Goal: Navigation & Orientation: Find specific page/section

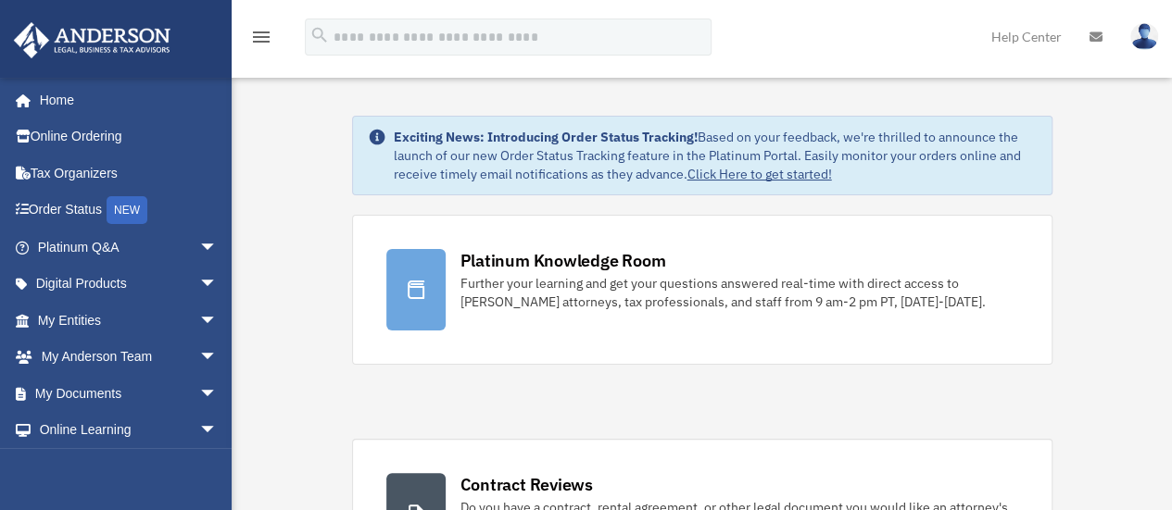
drag, startPoint x: 872, startPoint y: 2, endPoint x: 661, endPoint y: 394, distance: 445.0
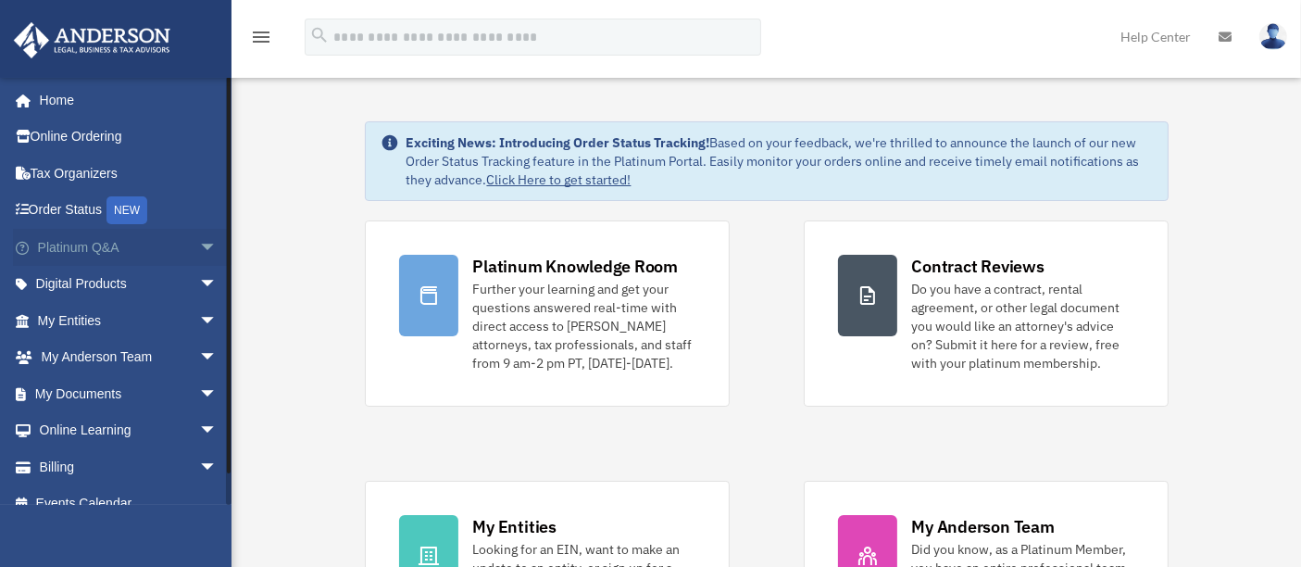
click at [199, 242] on span "arrow_drop_down" at bounding box center [217, 248] width 37 height 38
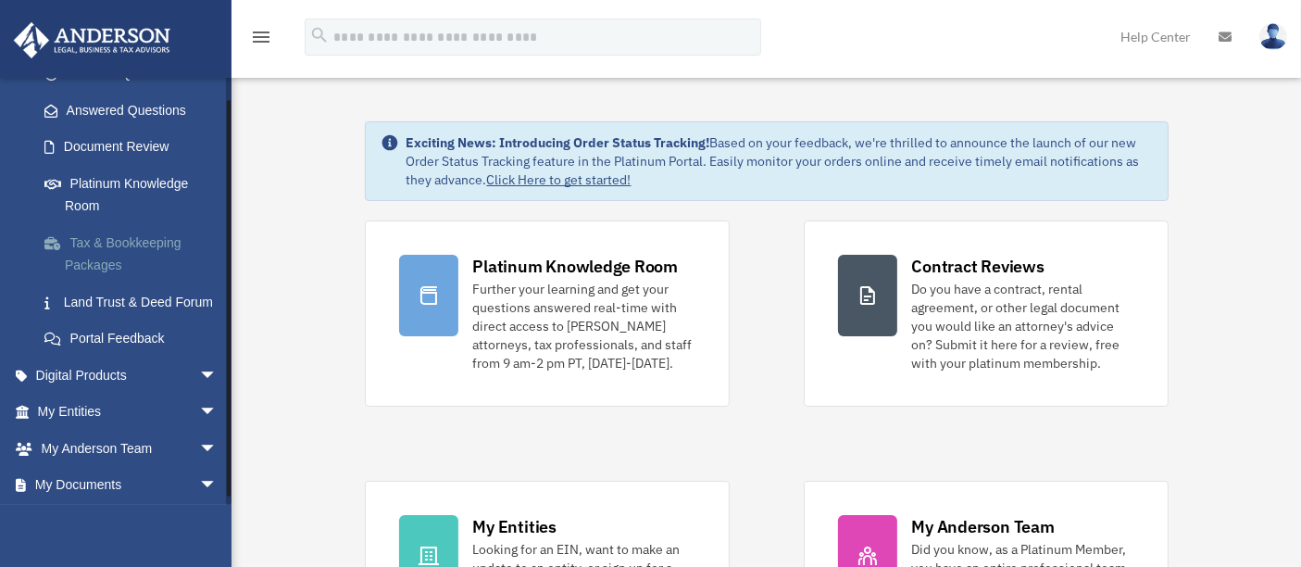
scroll to position [308, 0]
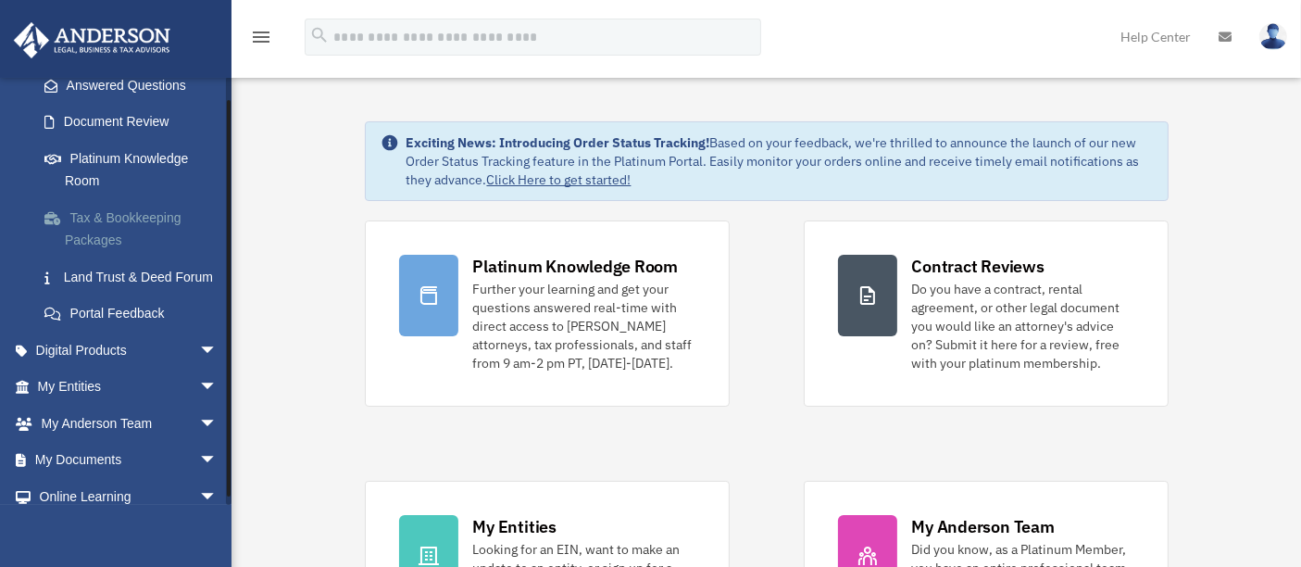
click at [87, 239] on link "Tax & Bookkeeping Packages" at bounding box center [135, 228] width 219 height 59
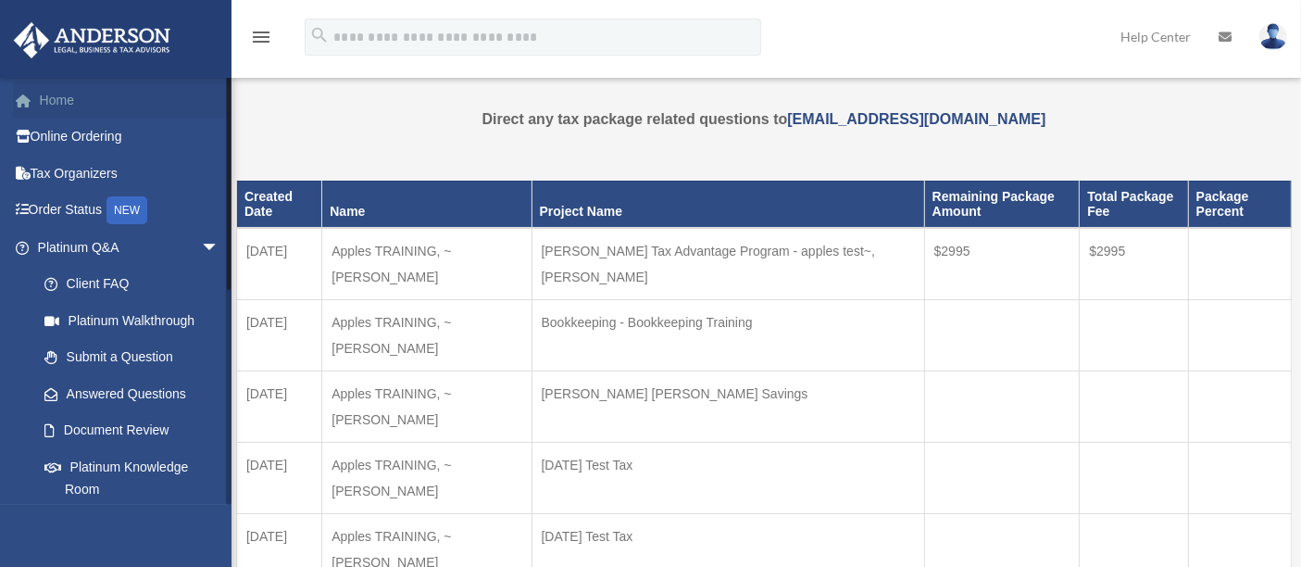
click at [58, 100] on link "Home" at bounding box center [130, 99] width 234 height 37
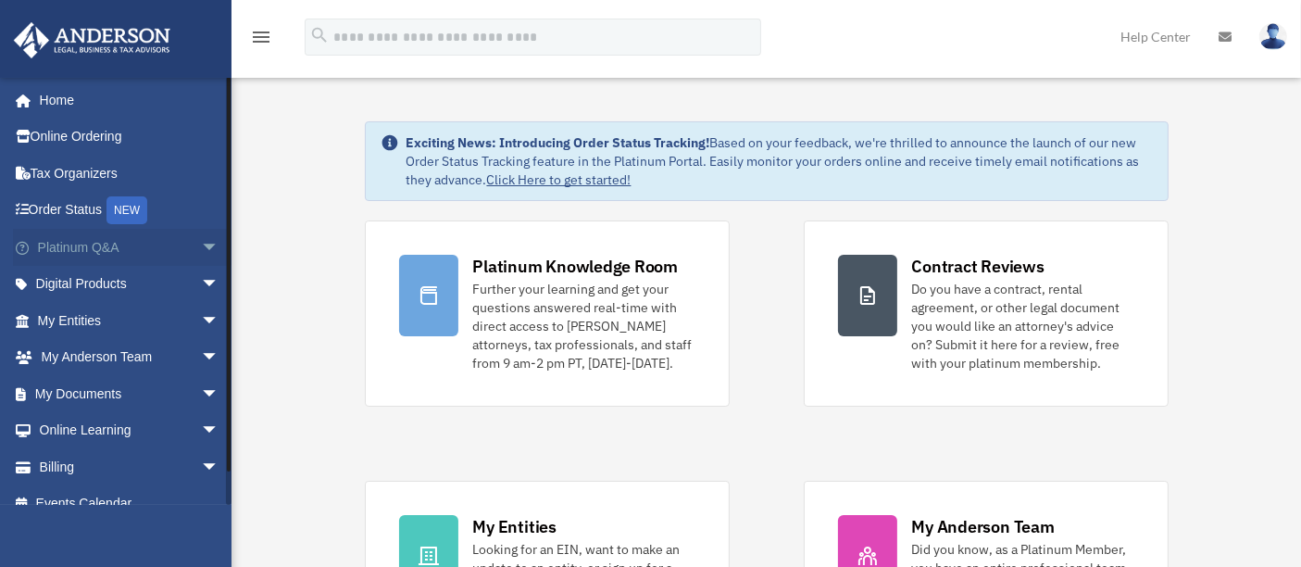
click at [201, 248] on span "arrow_drop_down" at bounding box center [219, 248] width 37 height 38
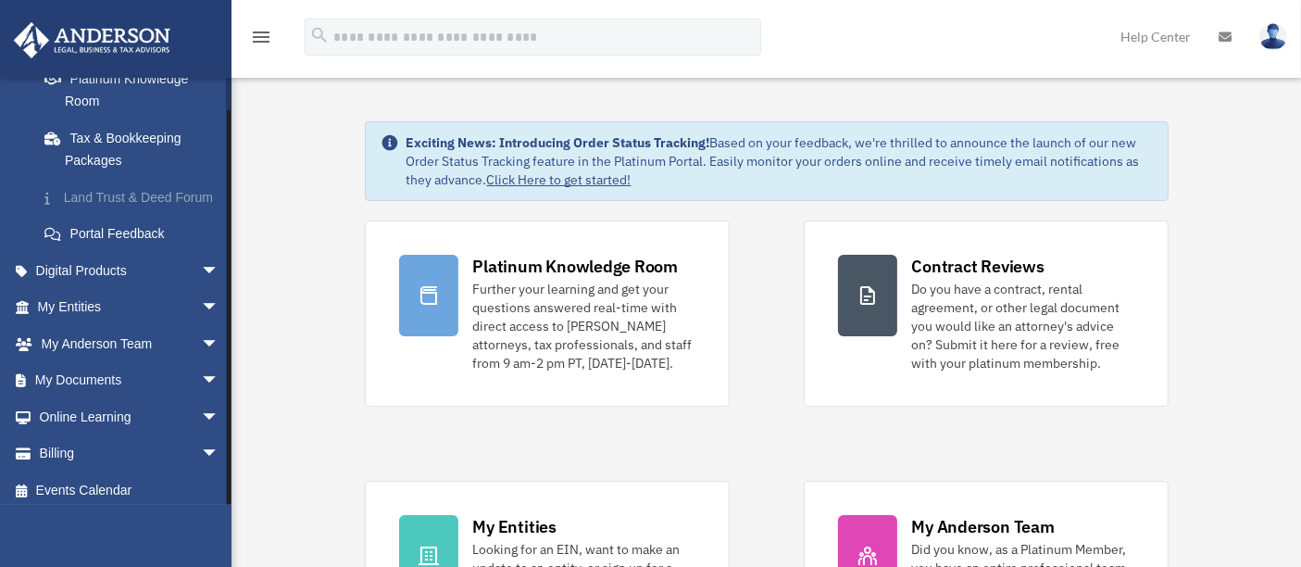
scroll to position [411, 0]
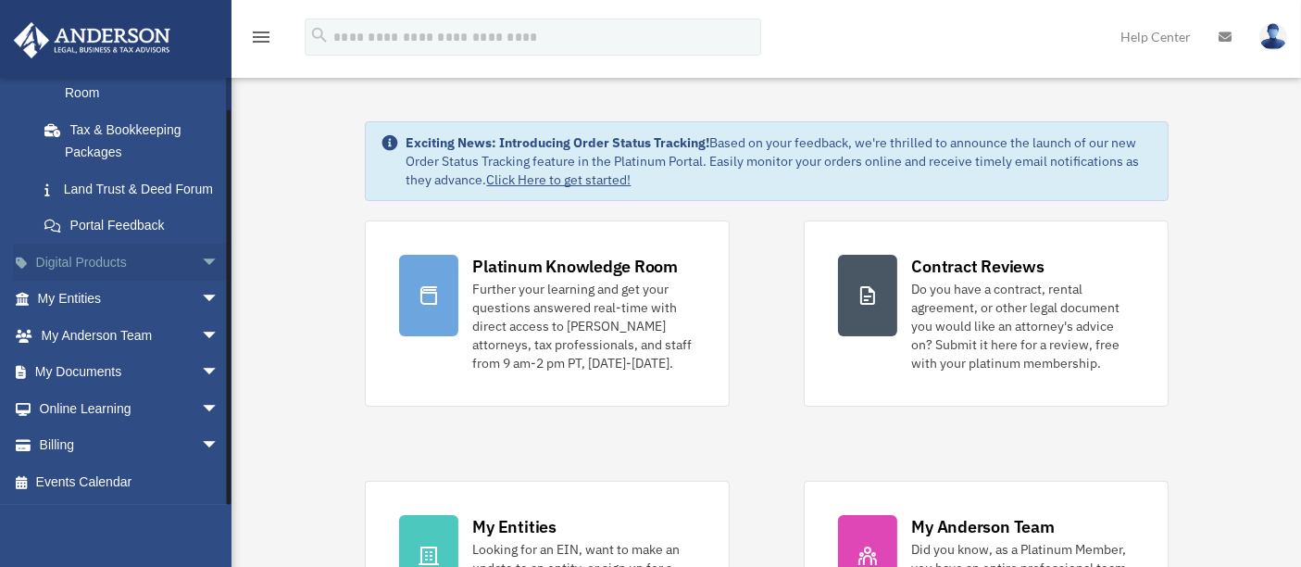
click at [201, 267] on span "arrow_drop_down" at bounding box center [219, 263] width 37 height 38
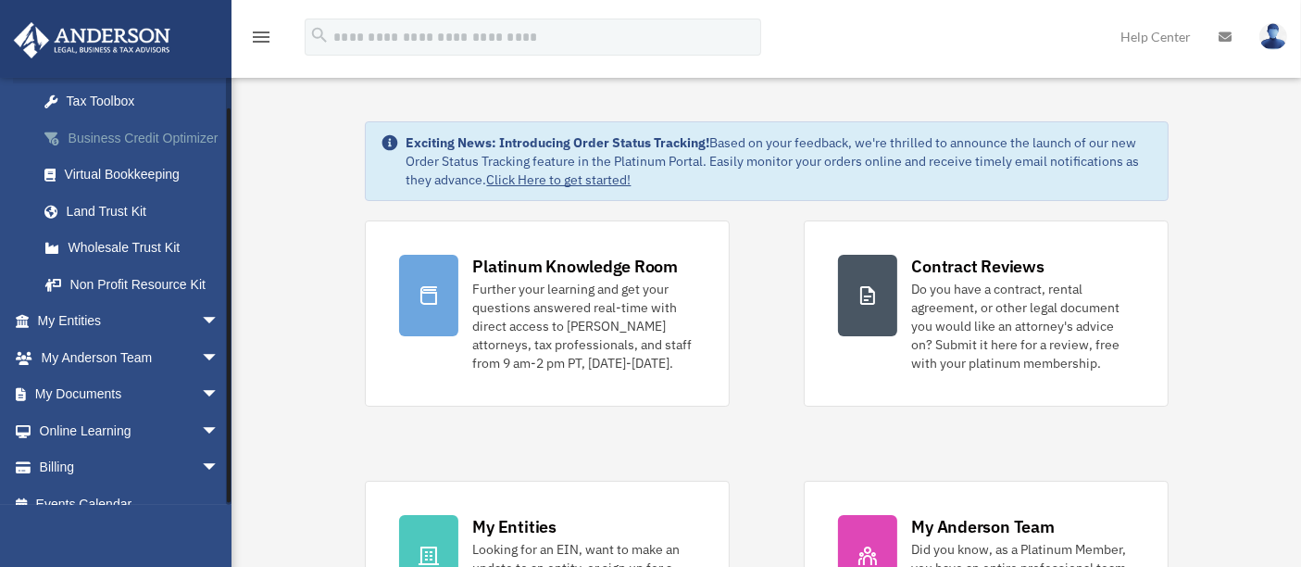
scroll to position [617, 0]
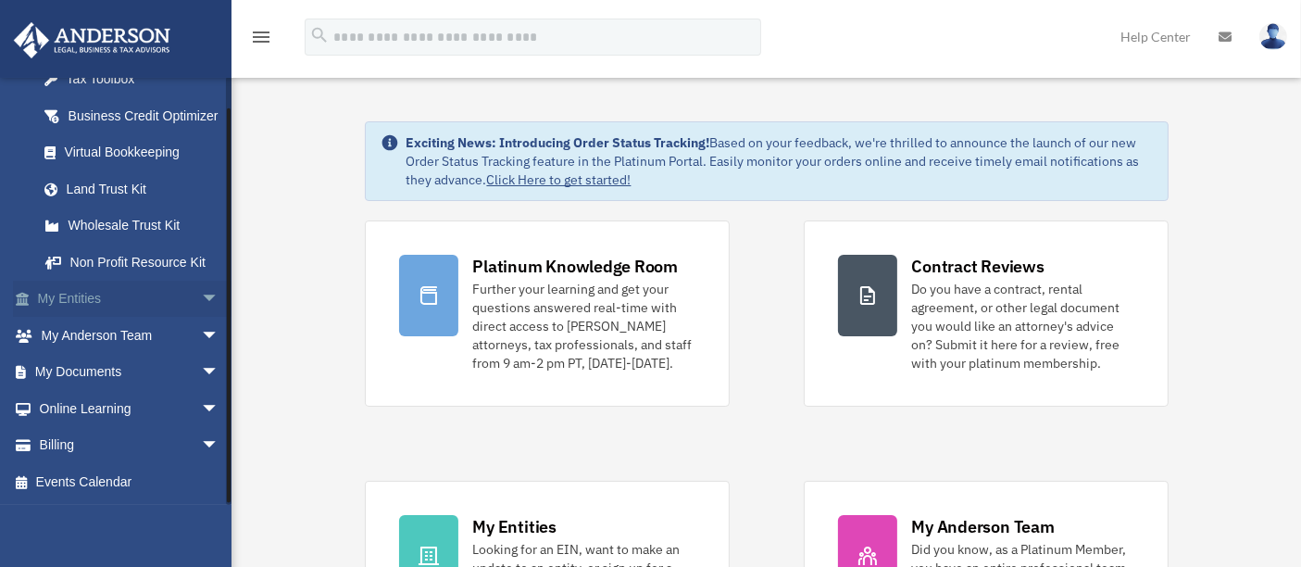
click at [201, 319] on span "arrow_drop_down" at bounding box center [219, 300] width 37 height 38
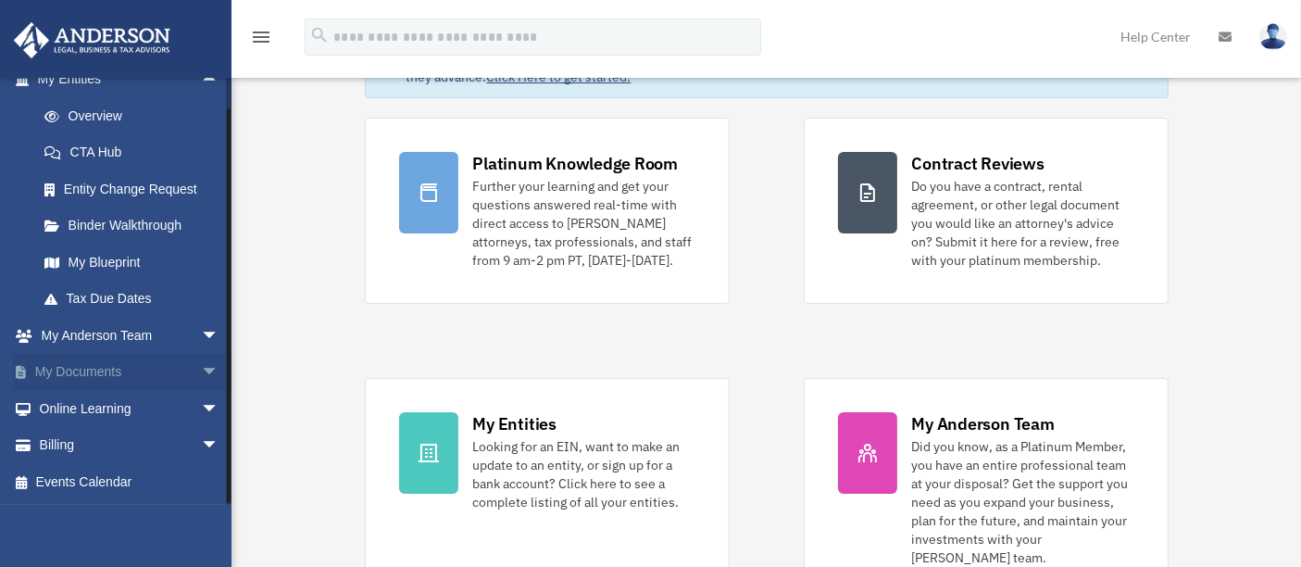
scroll to position [879, 0]
click at [201, 335] on span "arrow_drop_down" at bounding box center [219, 336] width 37 height 38
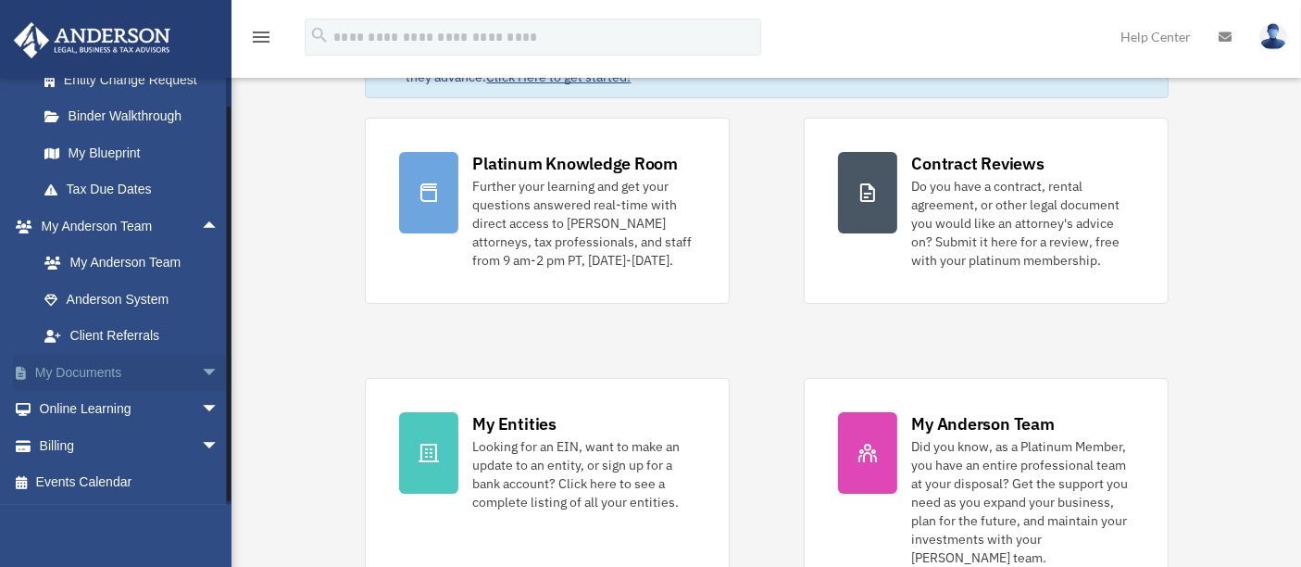
scroll to position [982, 0]
click at [201, 374] on span "arrow_drop_down" at bounding box center [219, 373] width 37 height 38
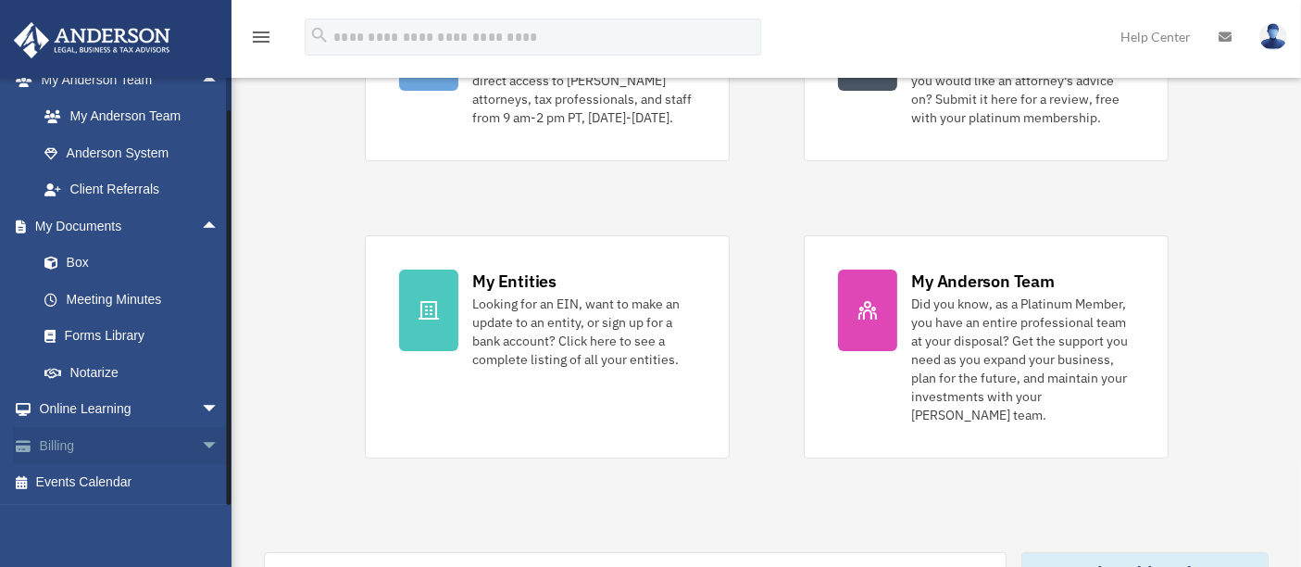
scroll to position [308, 0]
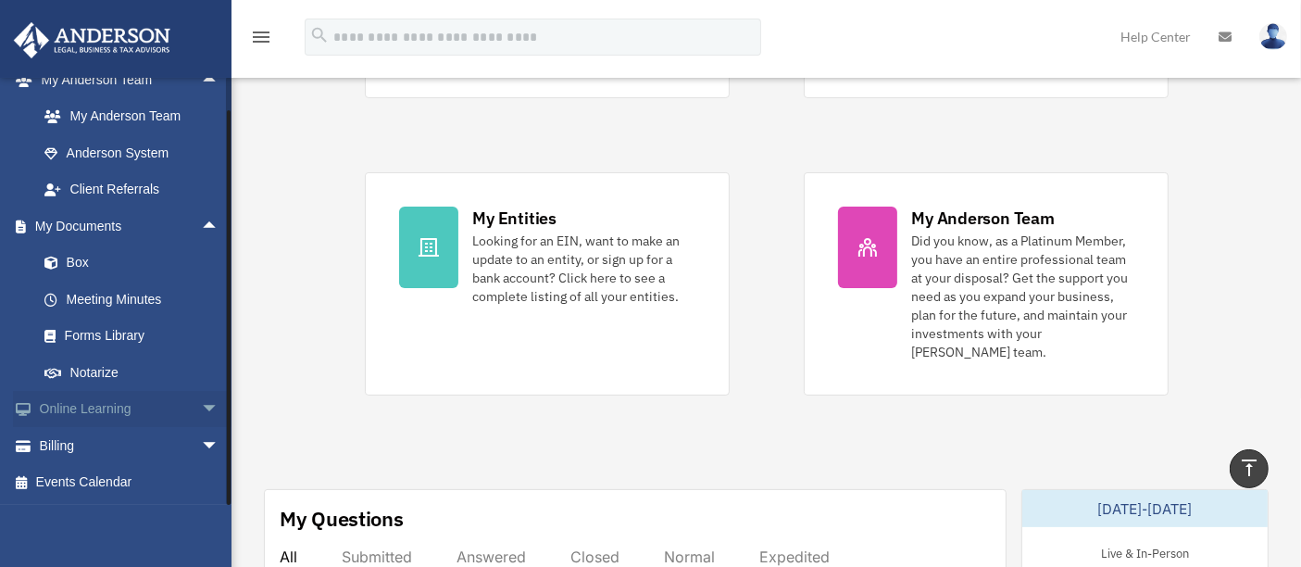
click at [201, 408] on span "arrow_drop_down" at bounding box center [219, 410] width 37 height 38
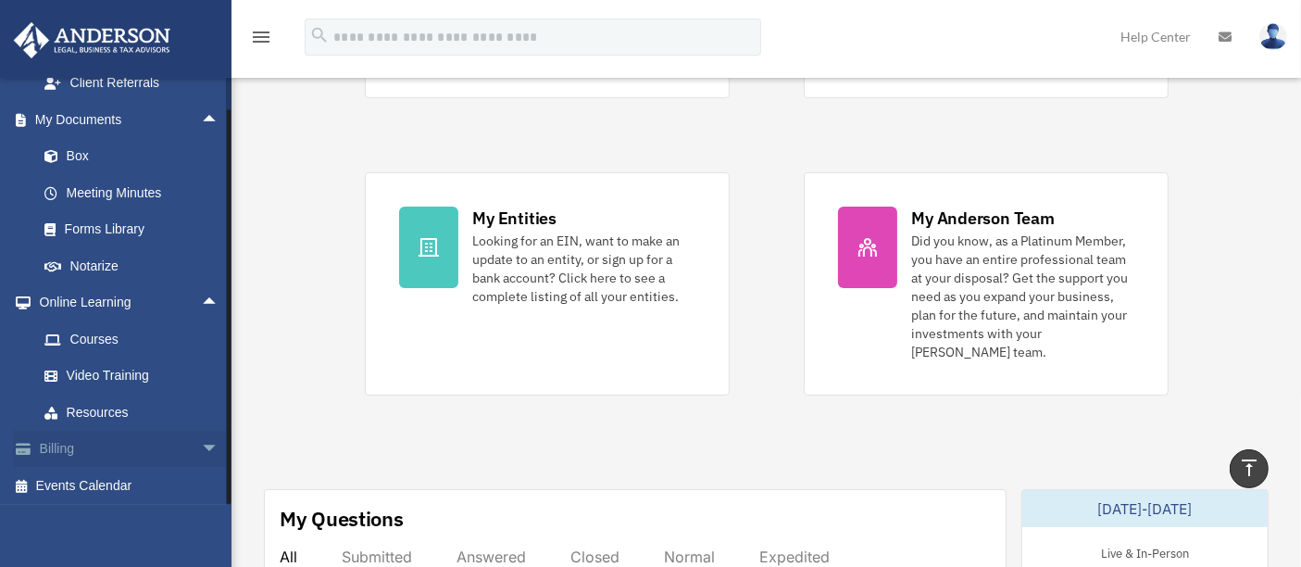
scroll to position [1245, 0]
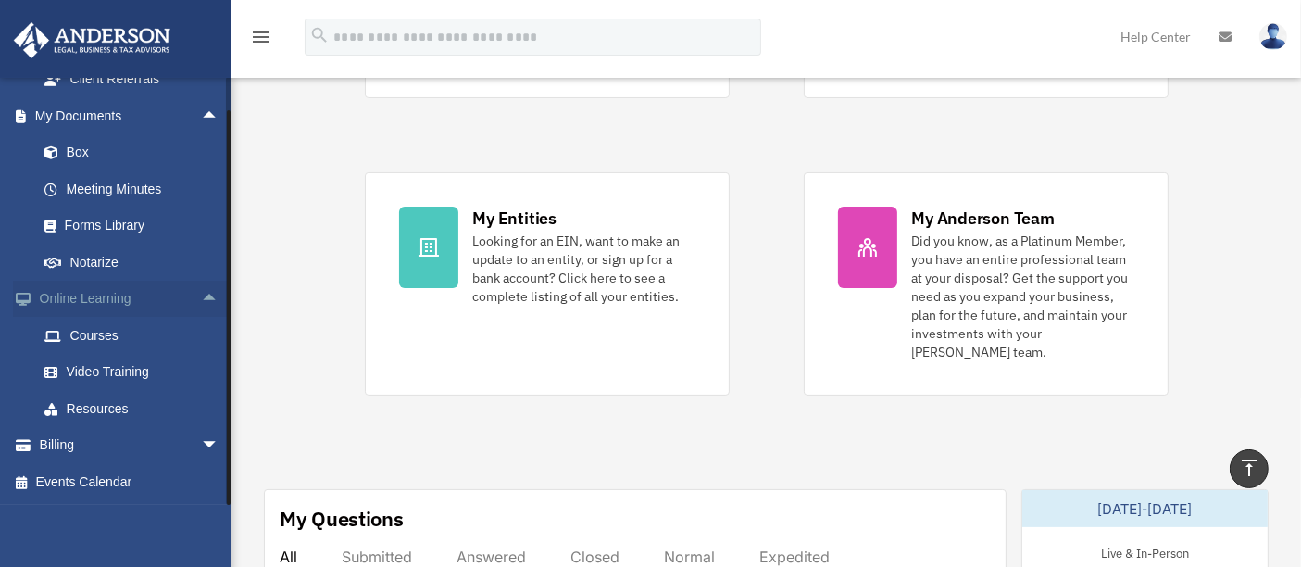
click at [201, 300] on span "arrow_drop_up" at bounding box center [219, 300] width 37 height 38
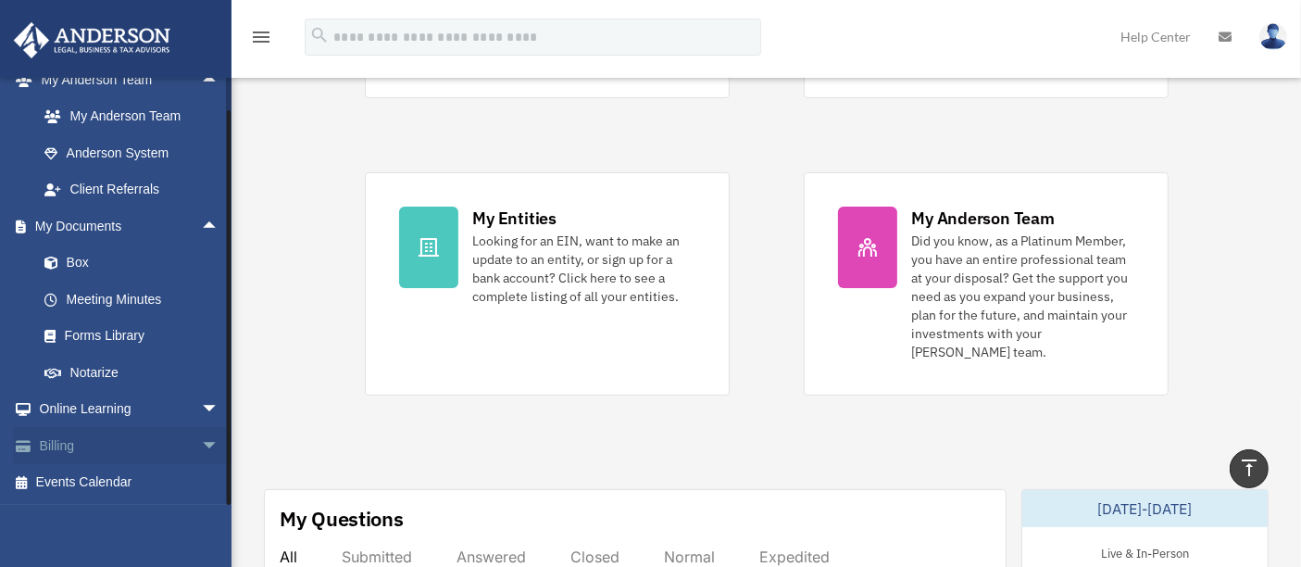
click at [201, 440] on span "arrow_drop_down" at bounding box center [219, 446] width 37 height 38
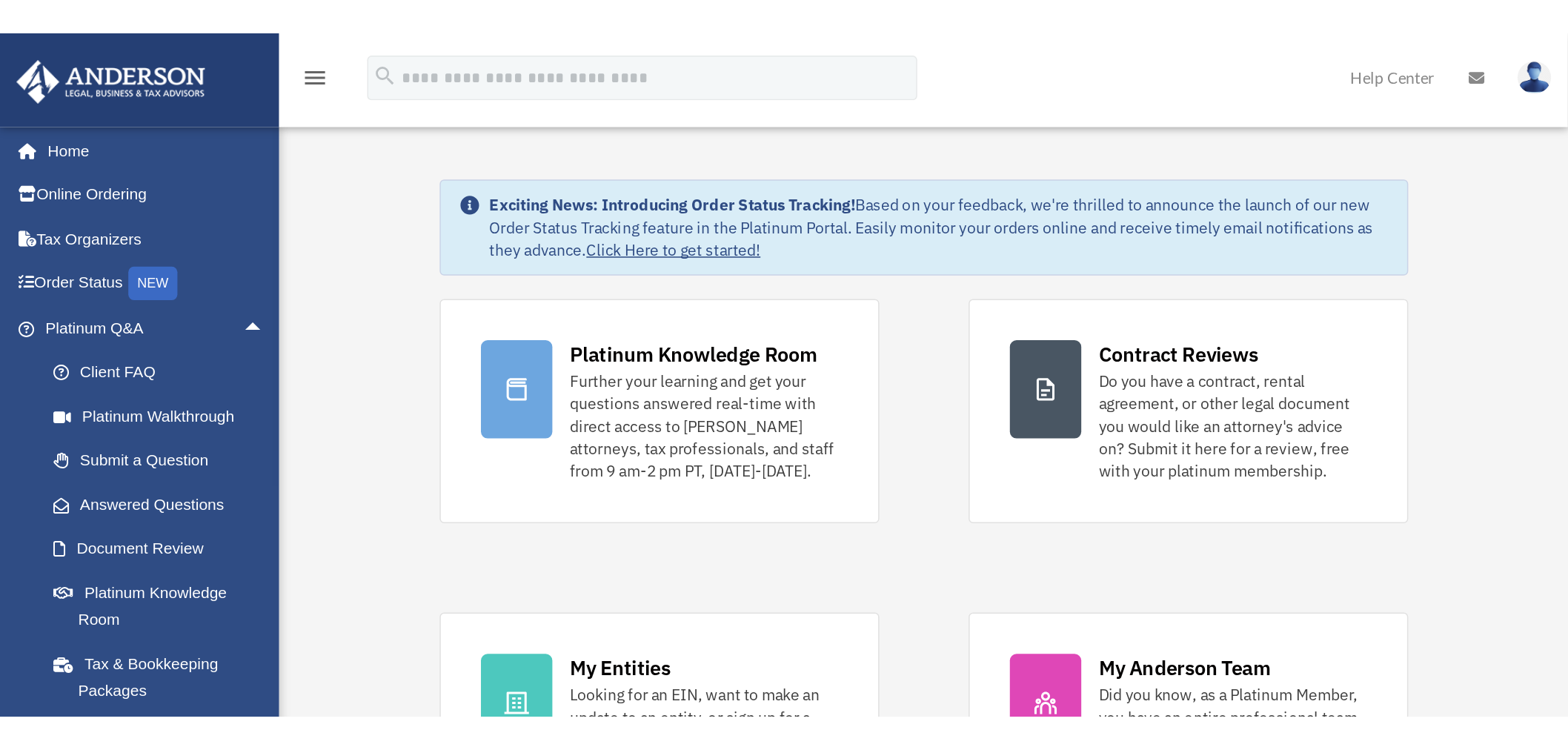
scroll to position [2, 0]
